Goal: Task Accomplishment & Management: Complete application form

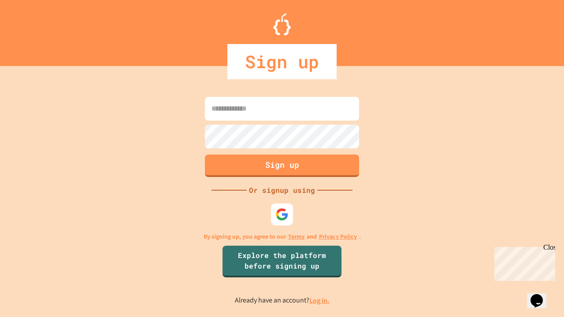
click at [320, 300] on link "Log in." at bounding box center [319, 300] width 20 height 9
